Goal: Information Seeking & Learning: Learn about a topic

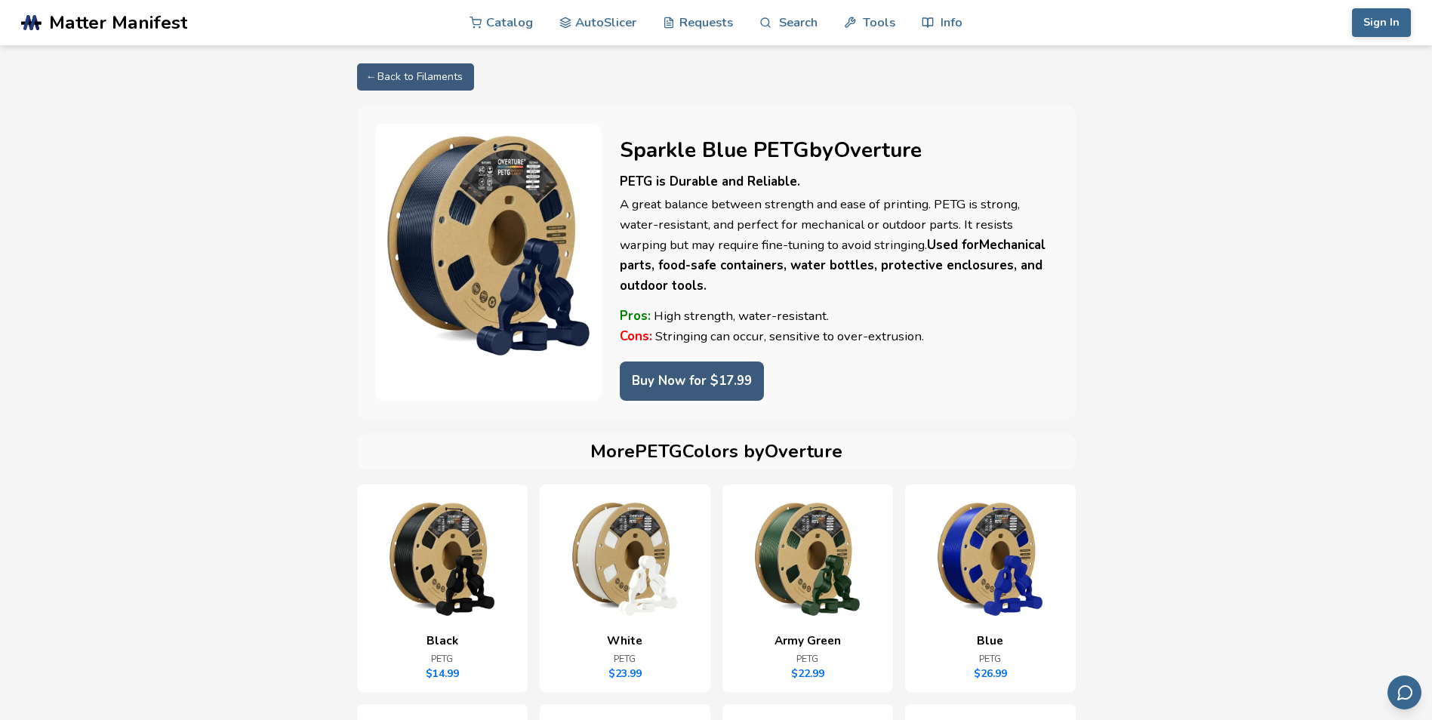
click at [432, 66] on link "← Back to Filaments" at bounding box center [415, 76] width 117 height 27
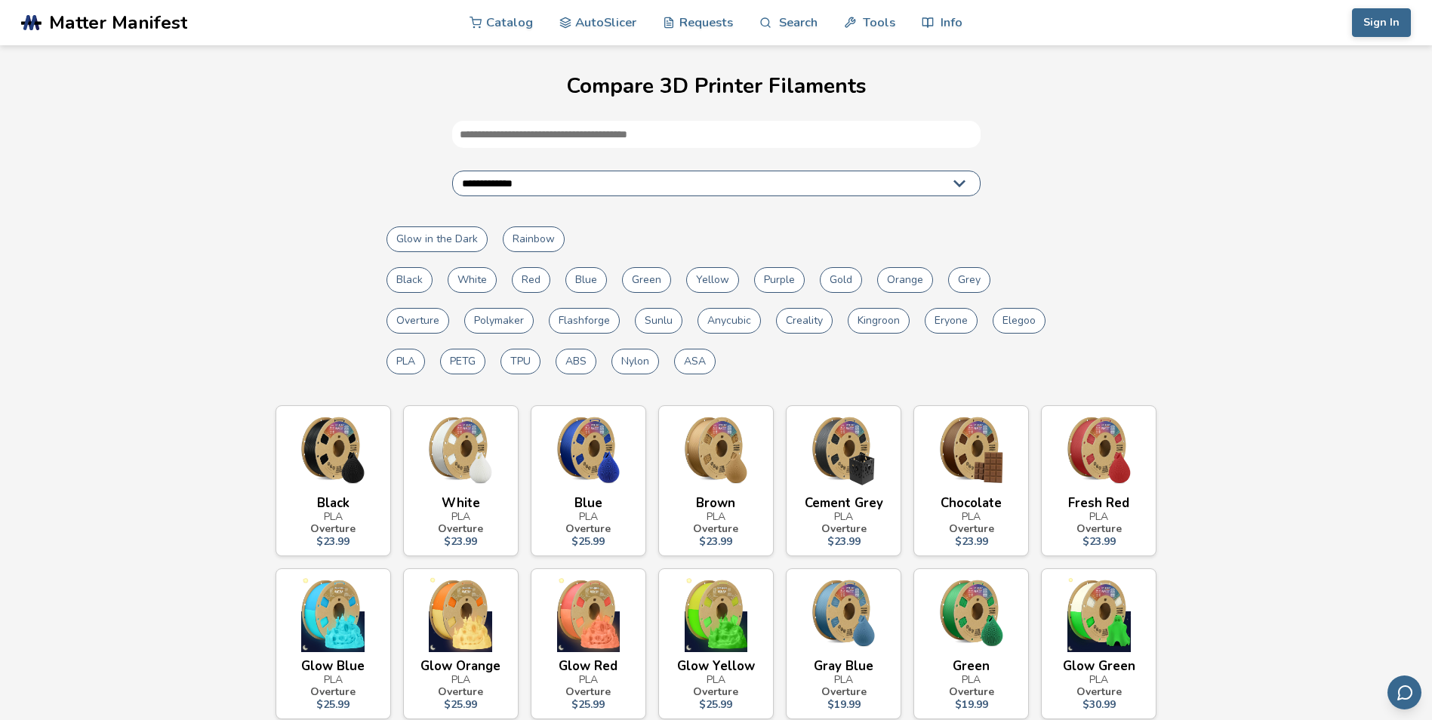
click at [460, 365] on button "PETG" at bounding box center [462, 362] width 45 height 26
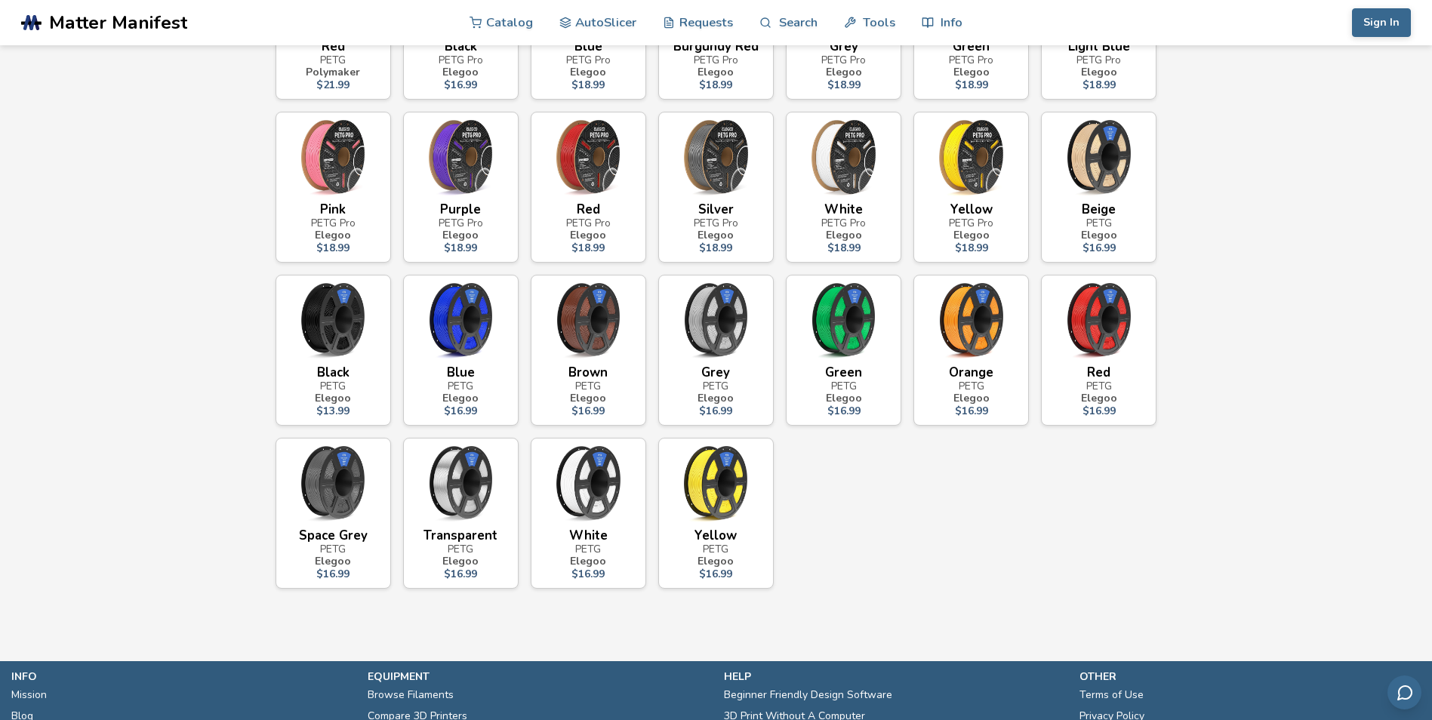
scroll to position [469, 0]
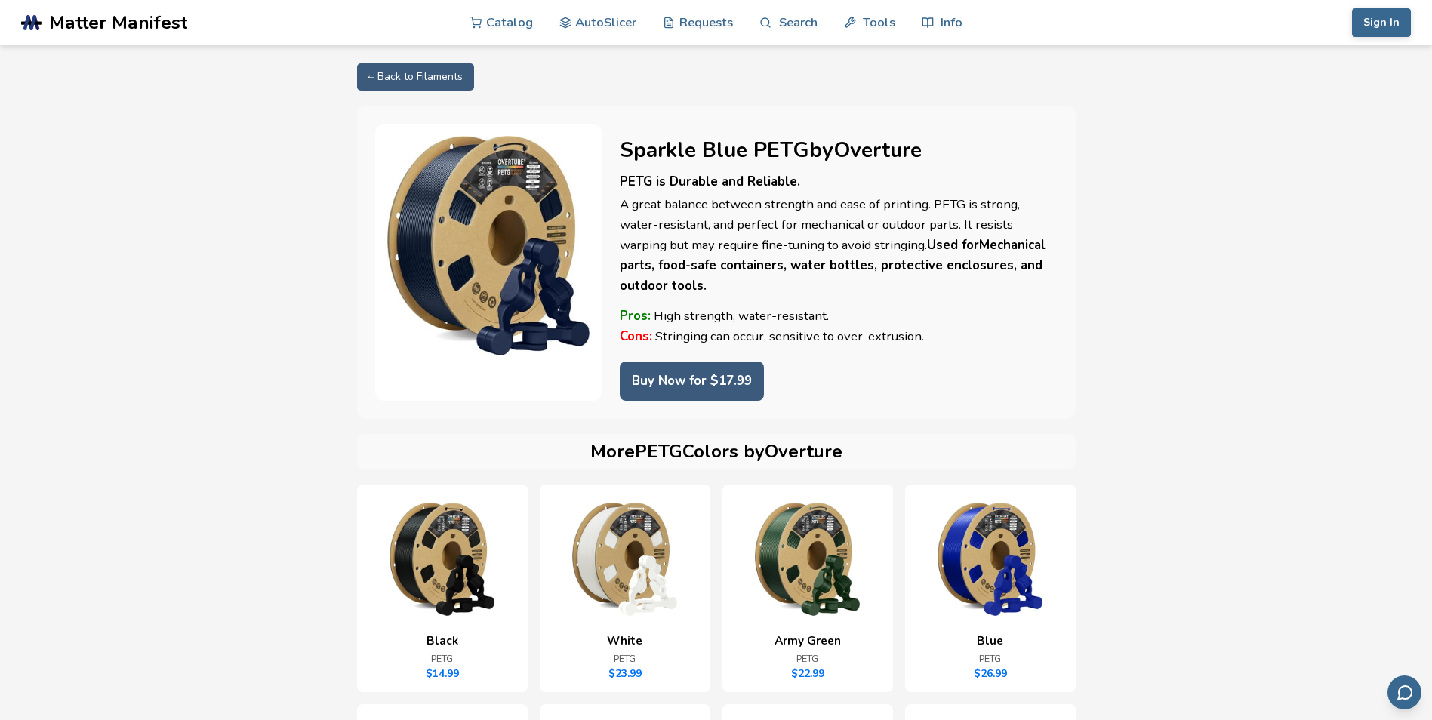
click at [513, 239] on img at bounding box center [488, 246] width 202 height 220
